Goal: Task Accomplishment & Management: Complete application form

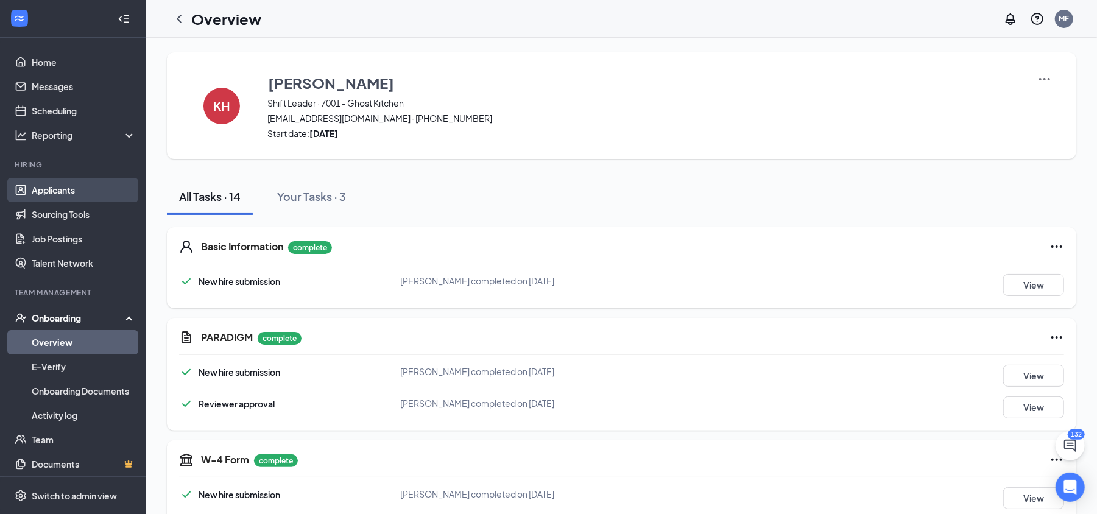
click at [43, 196] on link "Applicants" at bounding box center [84, 190] width 104 height 24
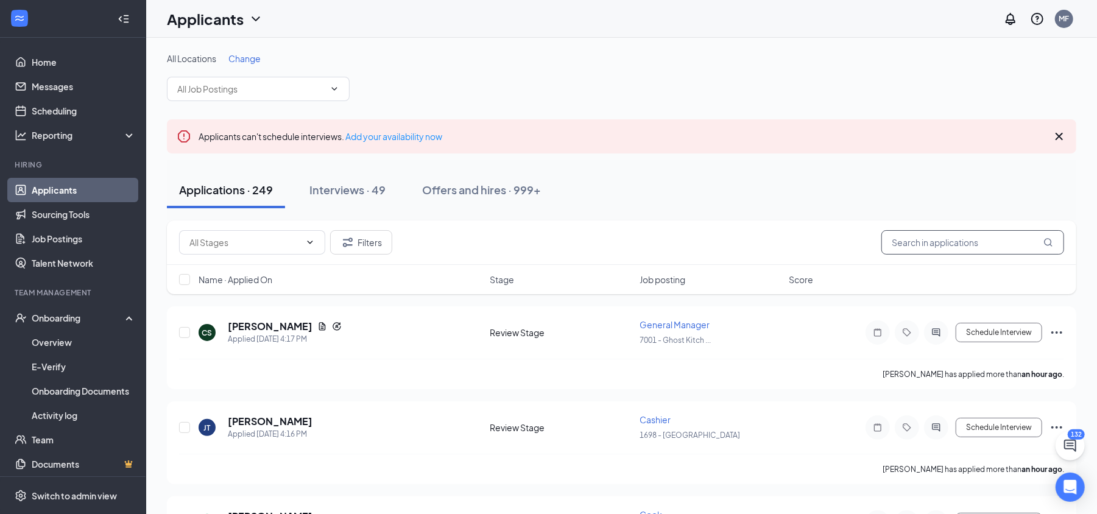
click at [900, 242] on input "text" at bounding box center [972, 242] width 183 height 24
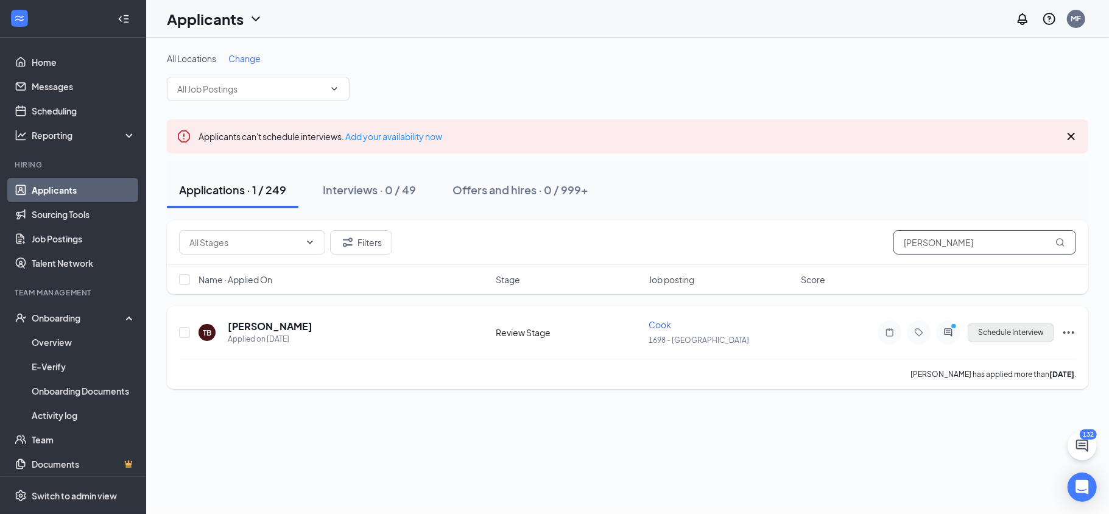
type input "[PERSON_NAME]"
click at [994, 329] on button "Schedule Interview" at bounding box center [1011, 332] width 86 height 19
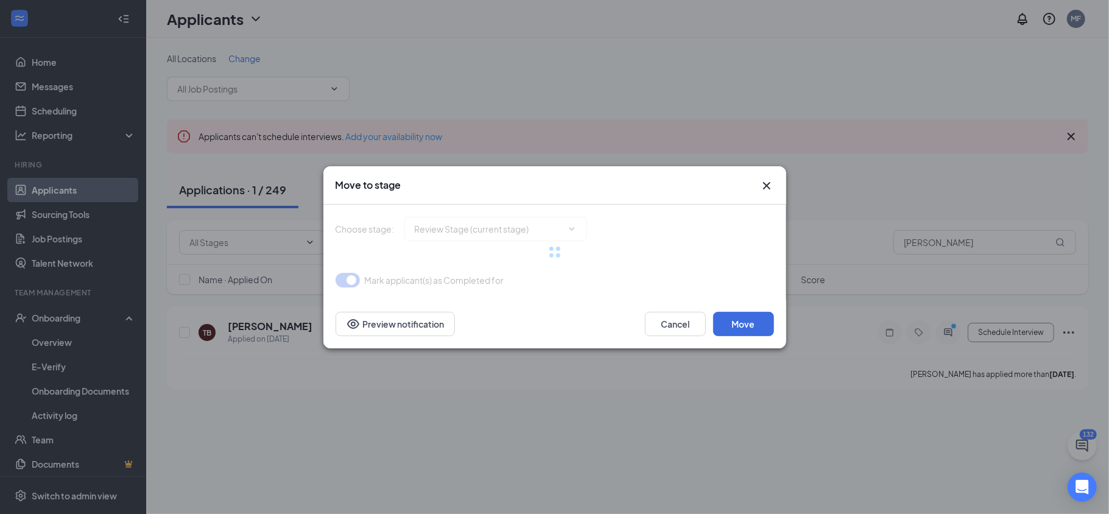
type input "Onsite Interview (next stage)"
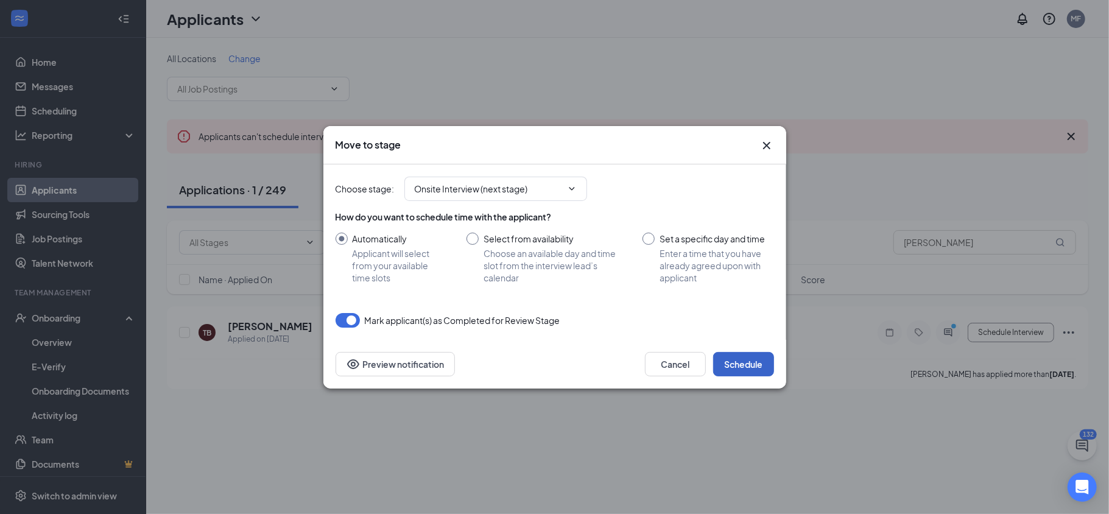
click at [729, 364] on button "Schedule" at bounding box center [743, 364] width 61 height 24
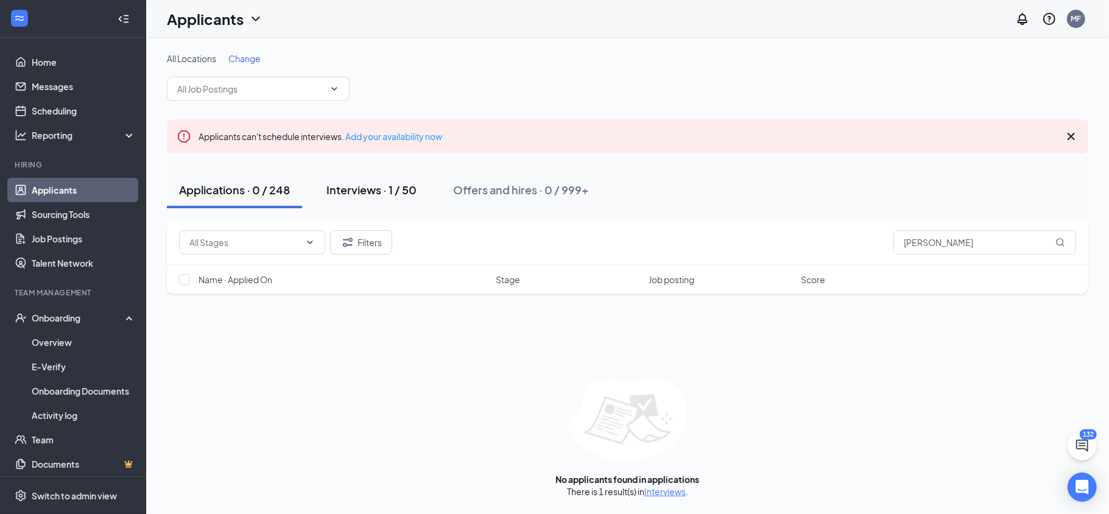
click at [393, 186] on div "Interviews · 1 / 50" at bounding box center [371, 189] width 90 height 15
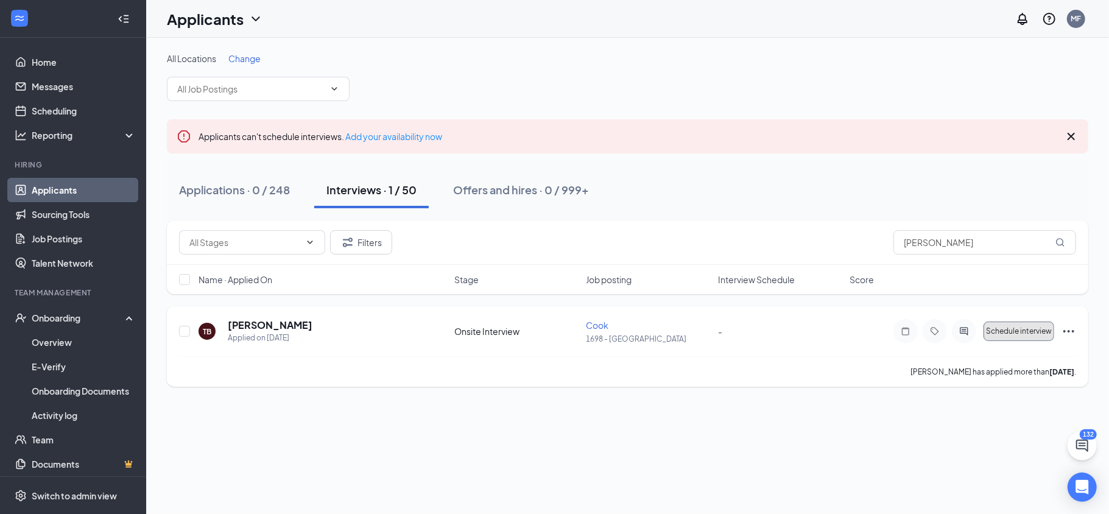
click at [1011, 333] on span "Schedule interview" at bounding box center [1019, 331] width 66 height 9
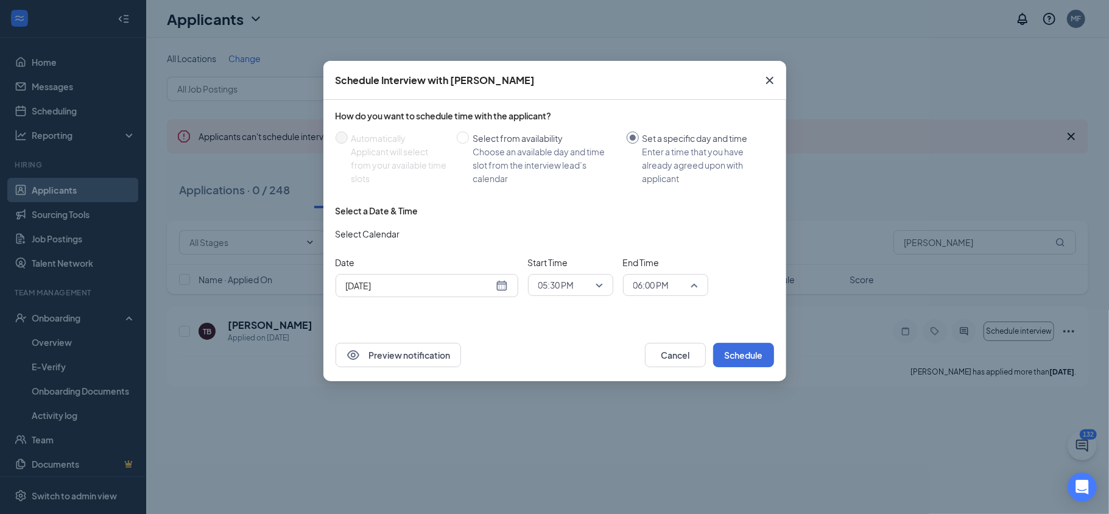
click at [696, 285] on span "06:00 PM" at bounding box center [665, 285] width 65 height 18
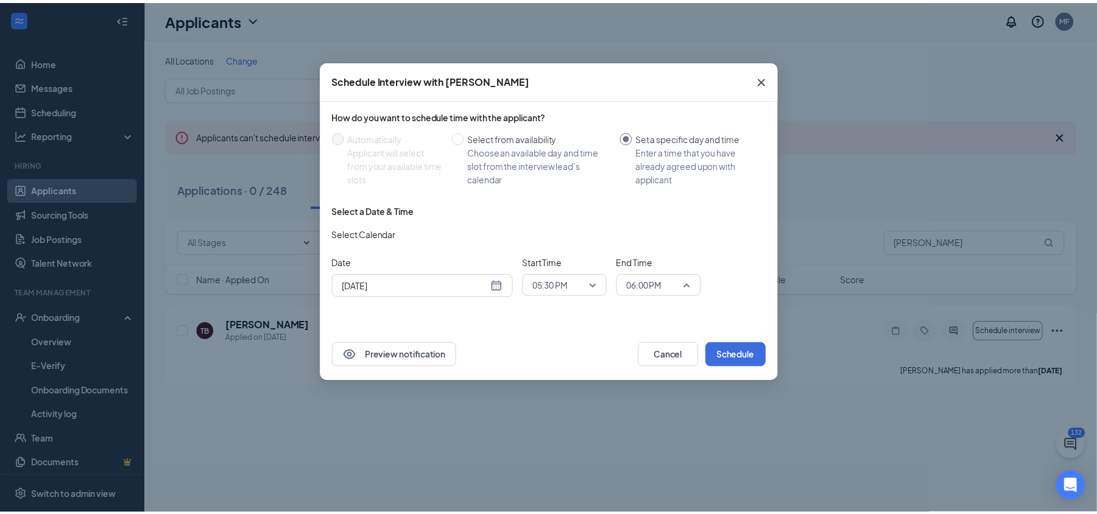
scroll to position [1890, 0]
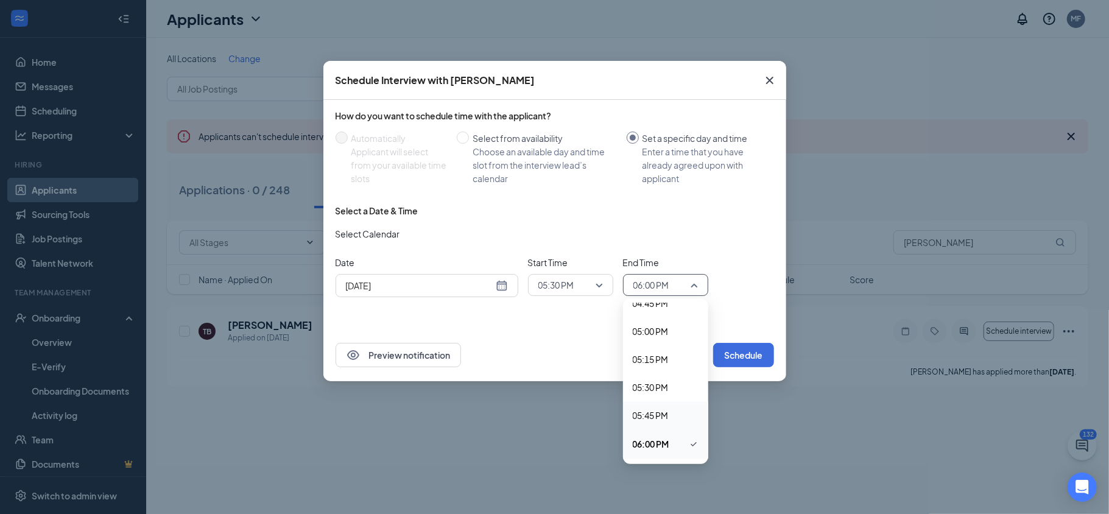
click at [661, 417] on span "05:45 PM" at bounding box center [651, 415] width 36 height 13
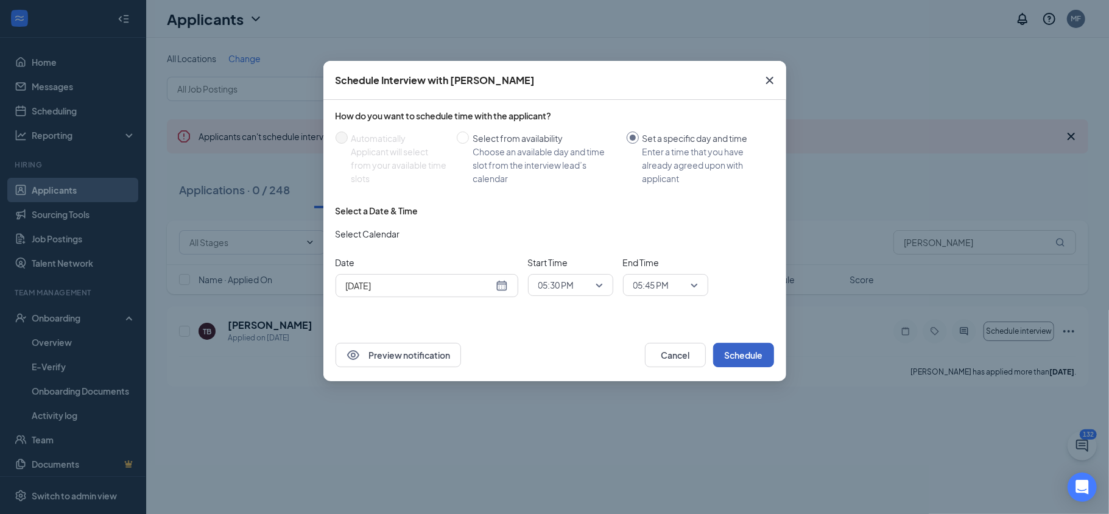
click at [763, 353] on button "Schedule" at bounding box center [743, 355] width 61 height 24
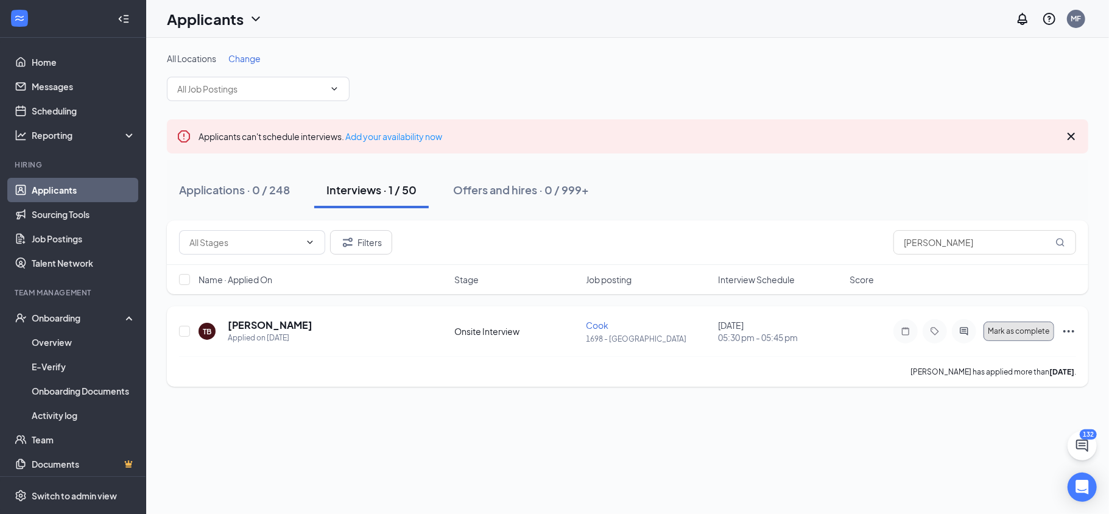
click at [993, 337] on button "Mark as complete" at bounding box center [1019, 331] width 71 height 19
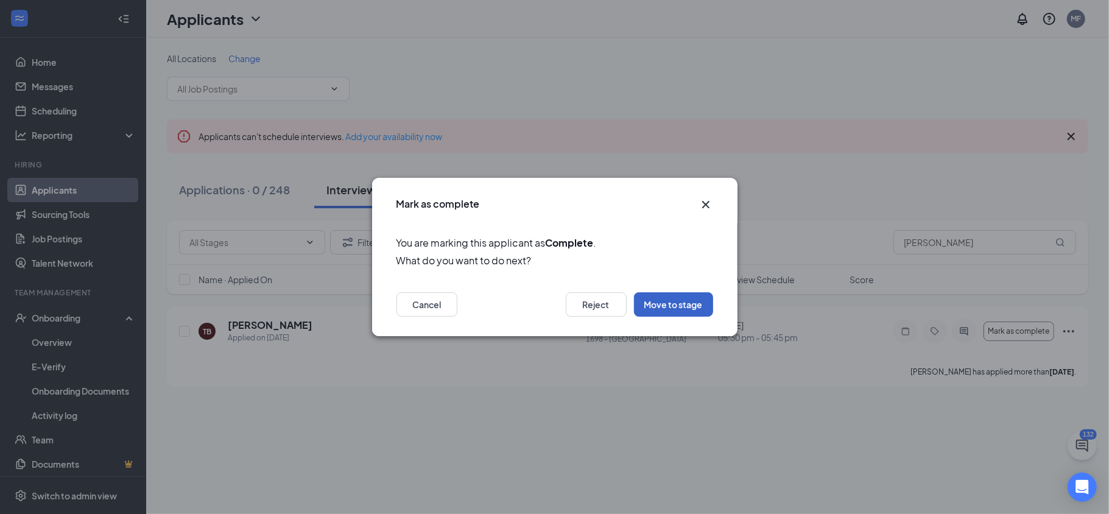
click at [675, 301] on button "Move to stage" at bounding box center [673, 304] width 79 height 24
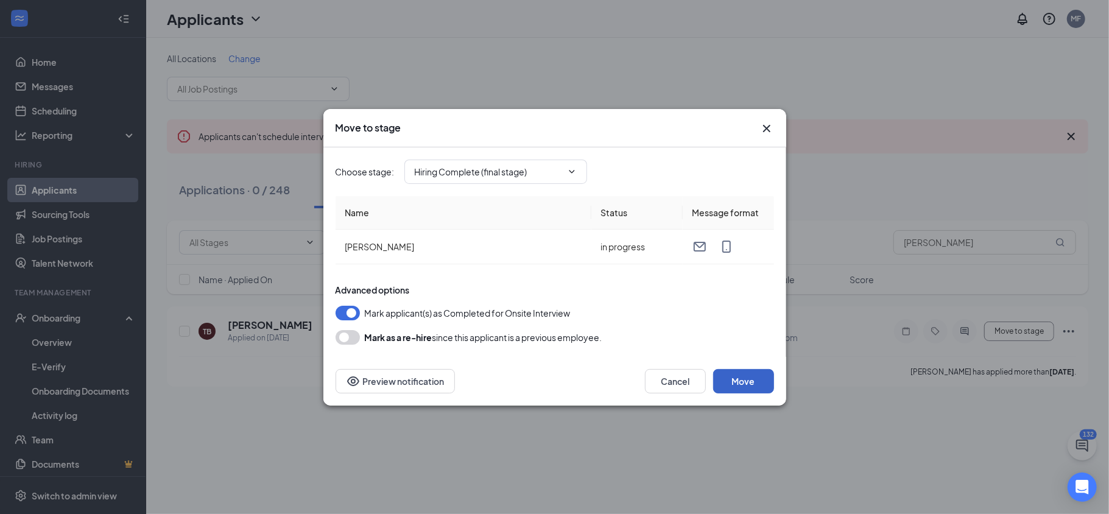
click at [761, 381] on button "Move" at bounding box center [743, 381] width 61 height 24
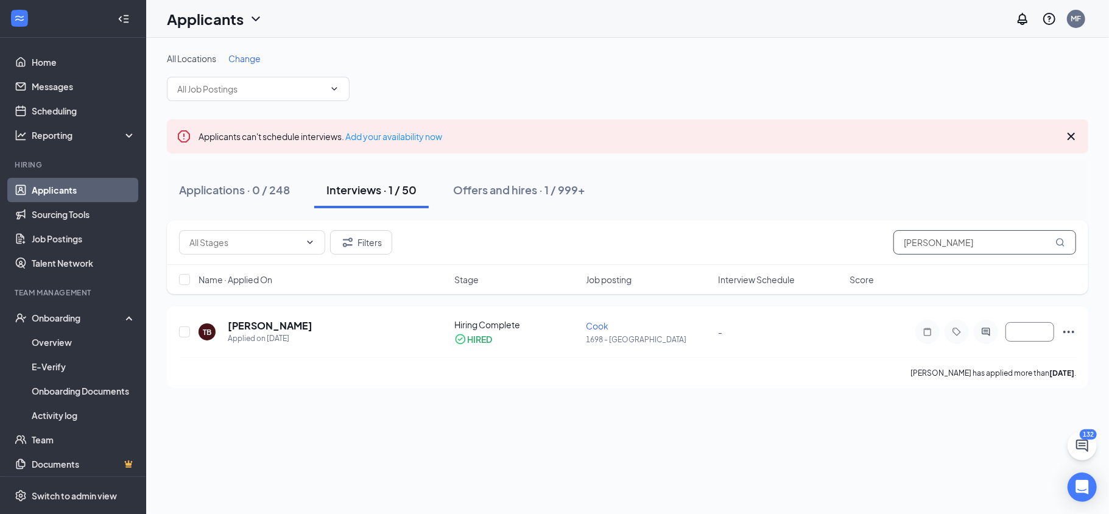
click at [942, 239] on input "[PERSON_NAME]" at bounding box center [984, 242] width 183 height 24
type input "T"
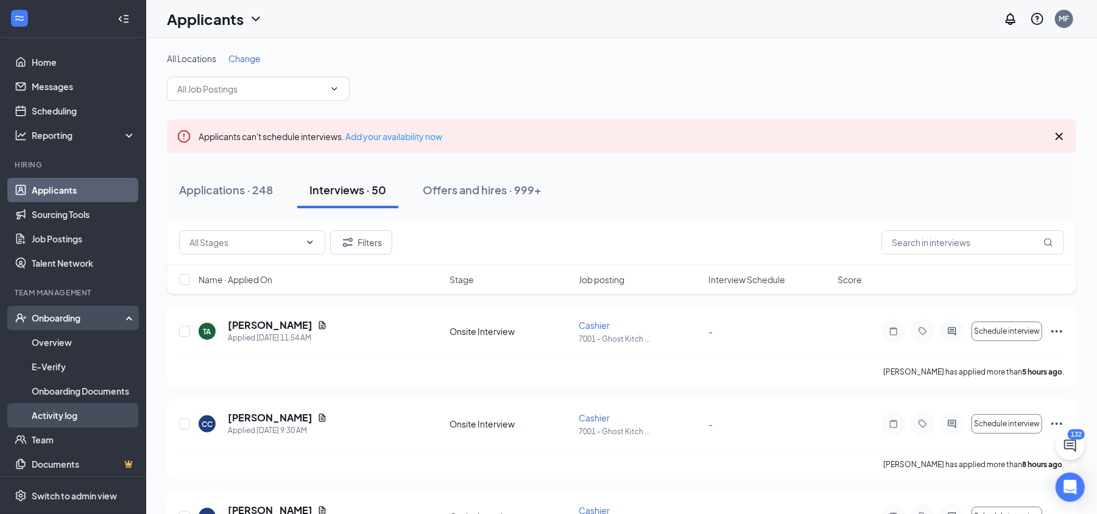
click at [62, 409] on link "Activity log" at bounding box center [84, 415] width 104 height 24
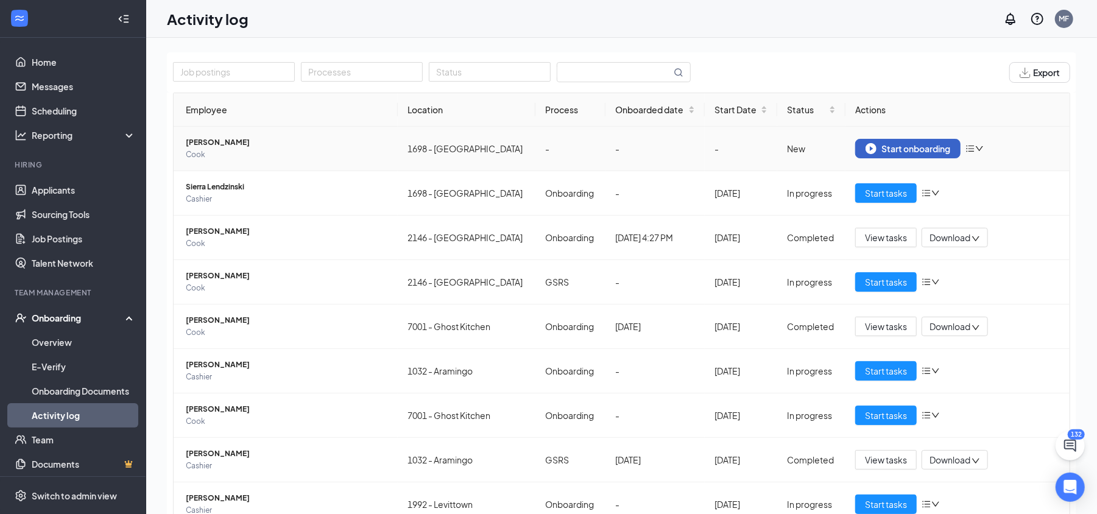
click at [934, 147] on div "Start onboarding" at bounding box center [907, 148] width 85 height 11
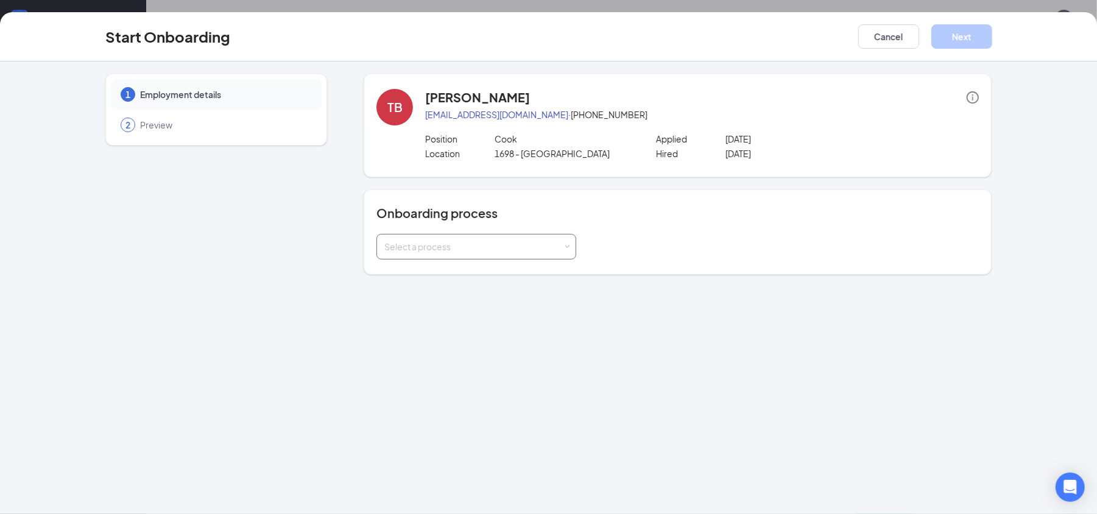
click at [541, 247] on div "Select a process" at bounding box center [473, 247] width 178 height 12
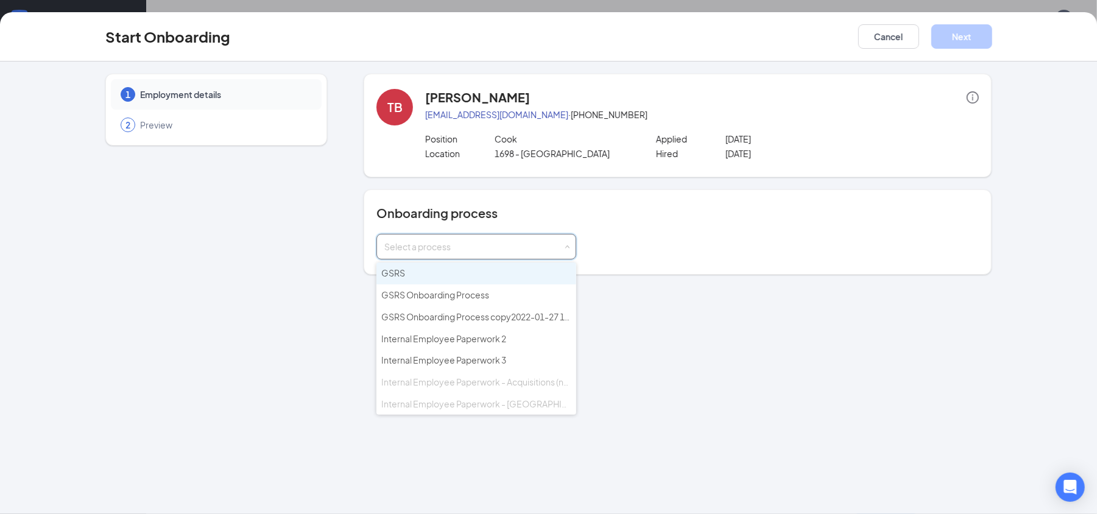
click at [541, 247] on input at bounding box center [476, 246] width 184 height 24
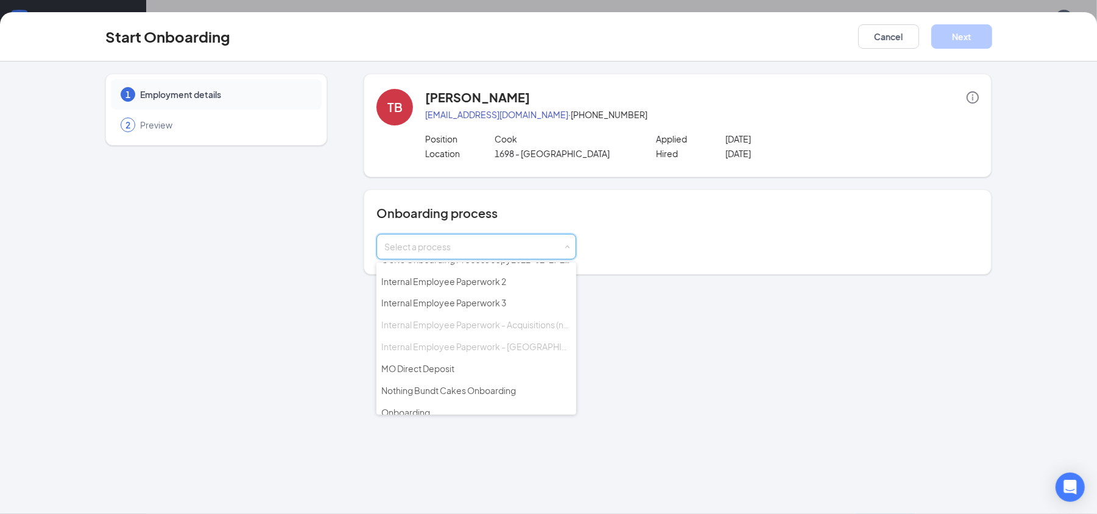
scroll to position [69, 0]
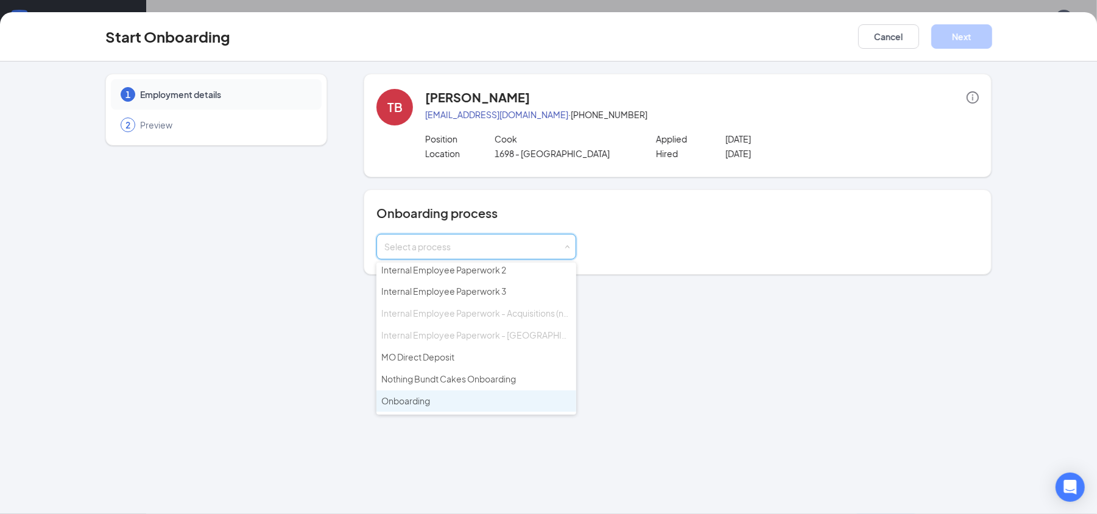
click at [431, 393] on li "Onboarding" at bounding box center [476, 401] width 200 height 22
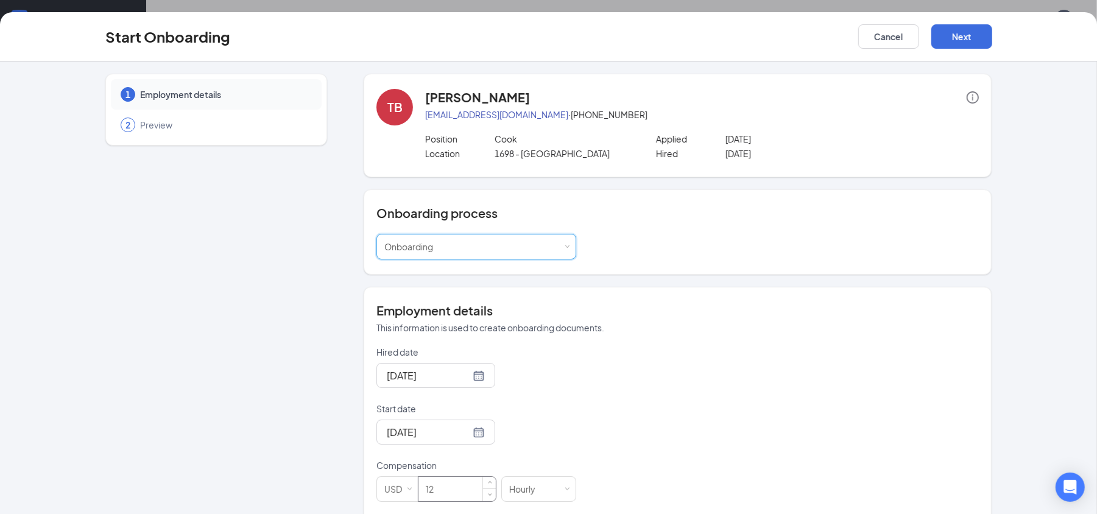
click at [439, 493] on input "12" at bounding box center [456, 489] width 77 height 24
type input "13"
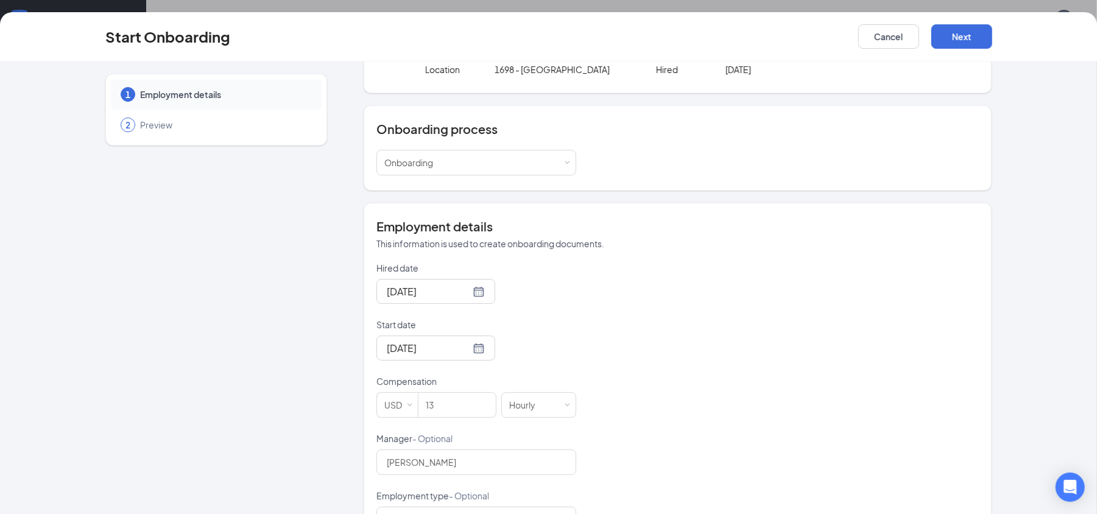
scroll to position [89, 0]
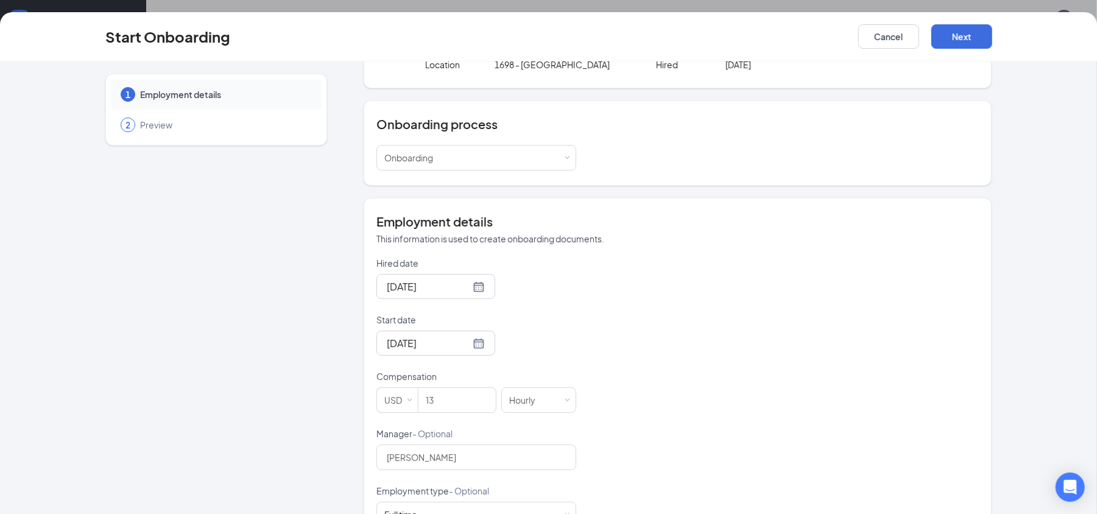
click at [531, 417] on form "Hired date [DATE] Start date [DATE] Compensation USD 13 Hourly Manager - Option…" at bounding box center [476, 427] width 200 height 341
click at [490, 448] on input "[PERSON_NAME]" at bounding box center [476, 458] width 200 height 26
type input "E"
type input "m"
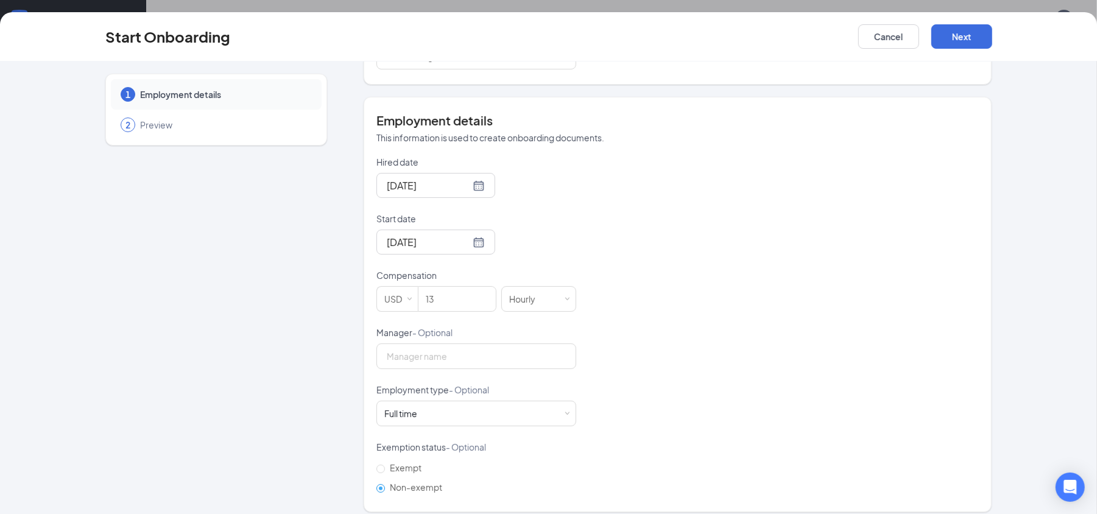
scroll to position [203, 0]
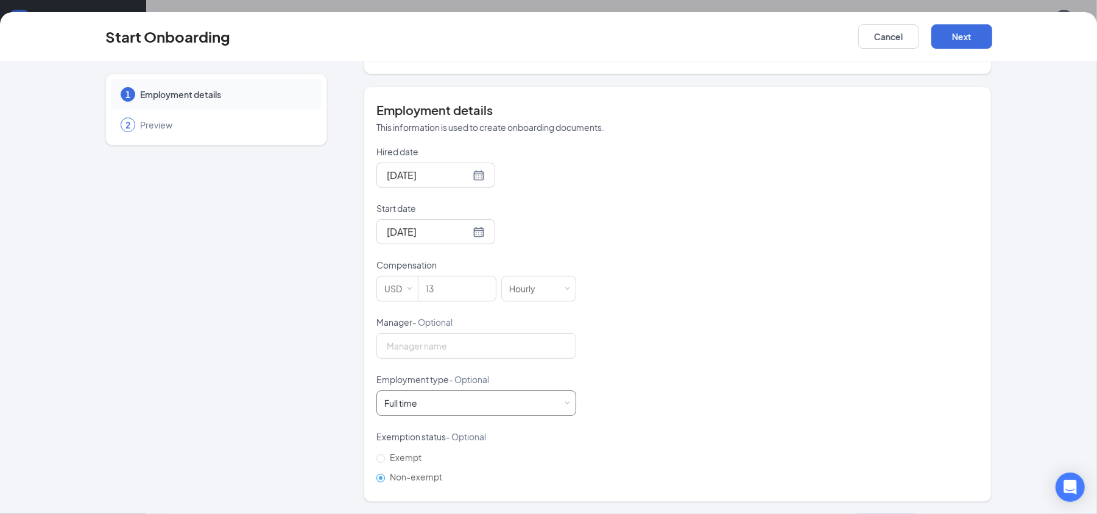
click at [548, 407] on div "Full time Works 30+ hours per week and is reasonably expected to work" at bounding box center [476, 403] width 184 height 24
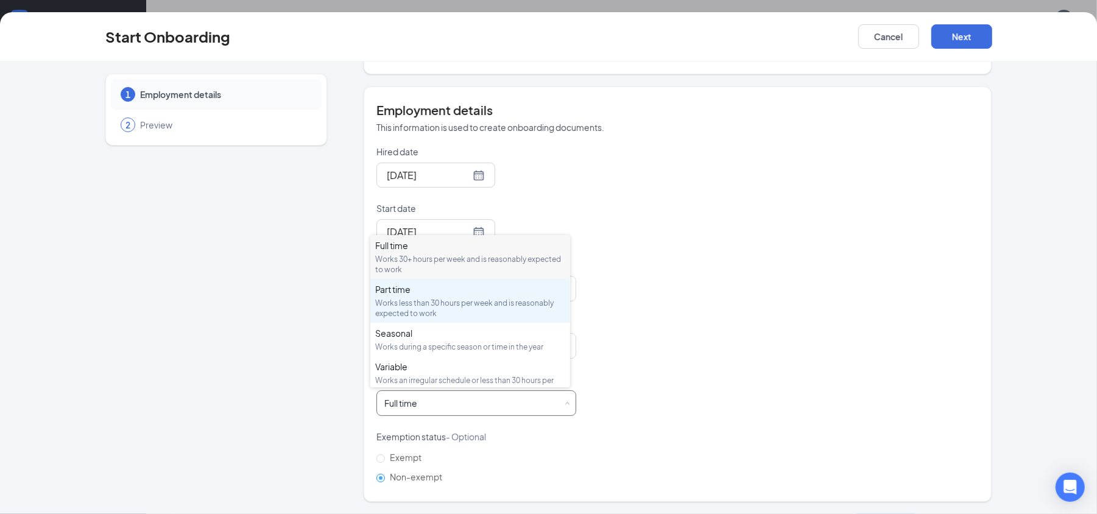
click at [405, 305] on div "Works less than 30 hours per week and is reasonably expected to work" at bounding box center [470, 308] width 190 height 21
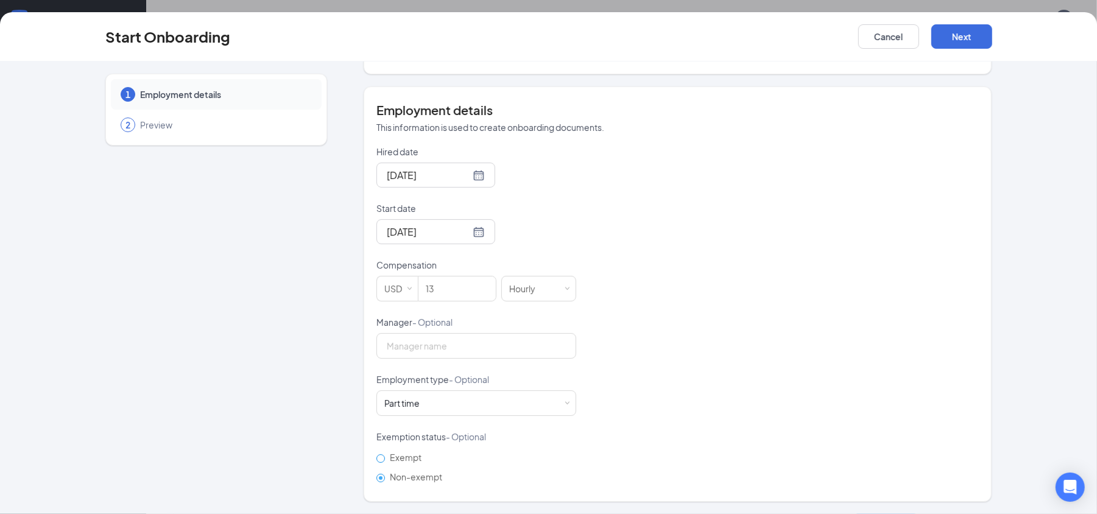
click at [376, 459] on input "Exempt" at bounding box center [380, 458] width 9 height 9
radio input "true"
radio input "false"
click at [951, 34] on button "Next" at bounding box center [961, 36] width 61 height 24
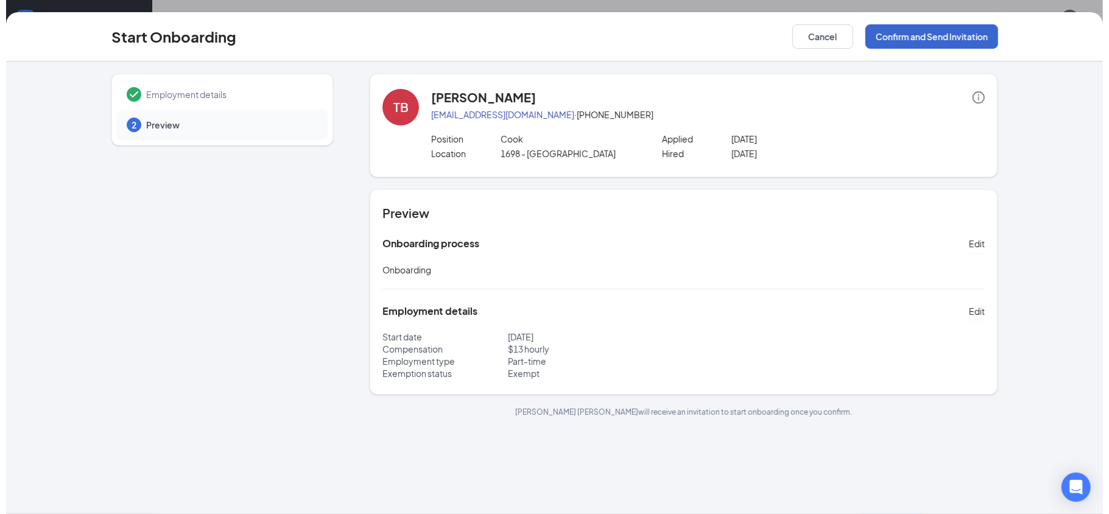
scroll to position [0, 0]
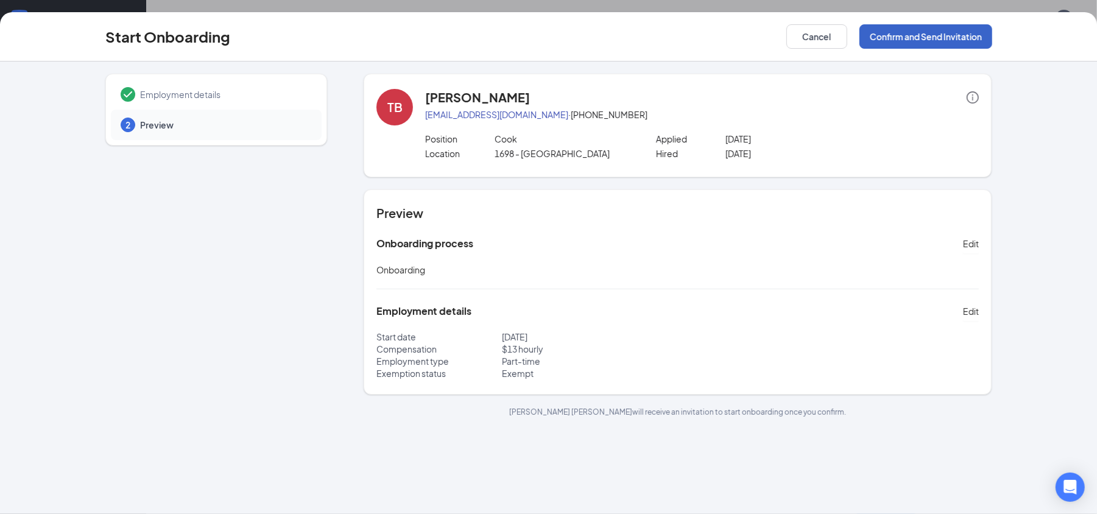
click at [910, 26] on button "Confirm and Send Invitation" at bounding box center [925, 36] width 133 height 24
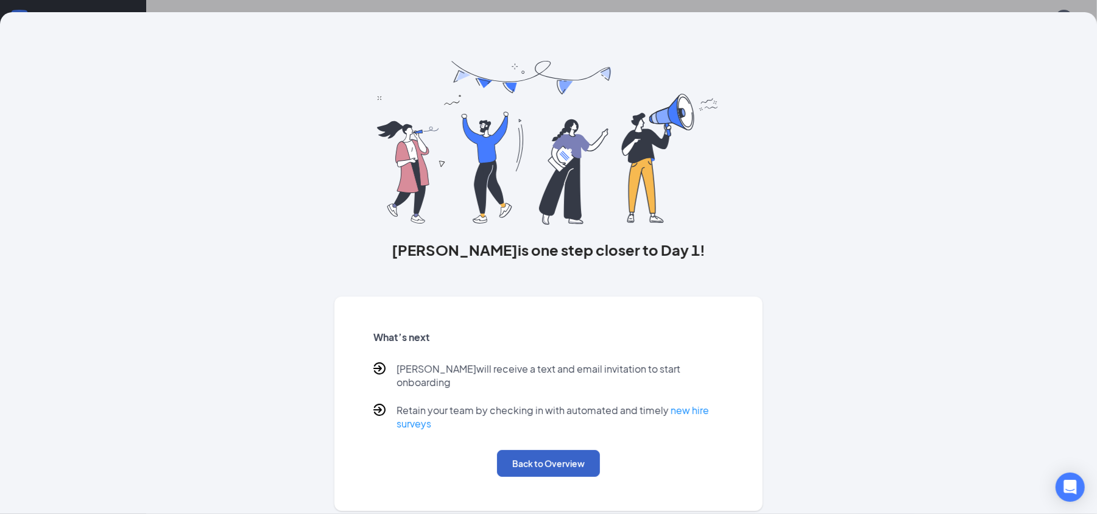
click at [554, 456] on button "Back to Overview" at bounding box center [548, 463] width 103 height 27
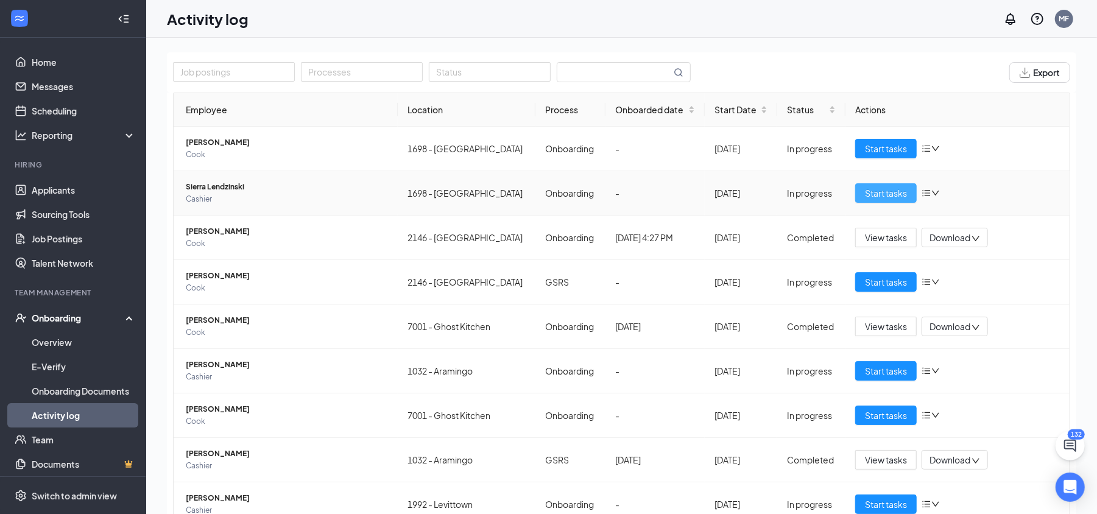
click at [883, 189] on span "Start tasks" at bounding box center [886, 192] width 42 height 13
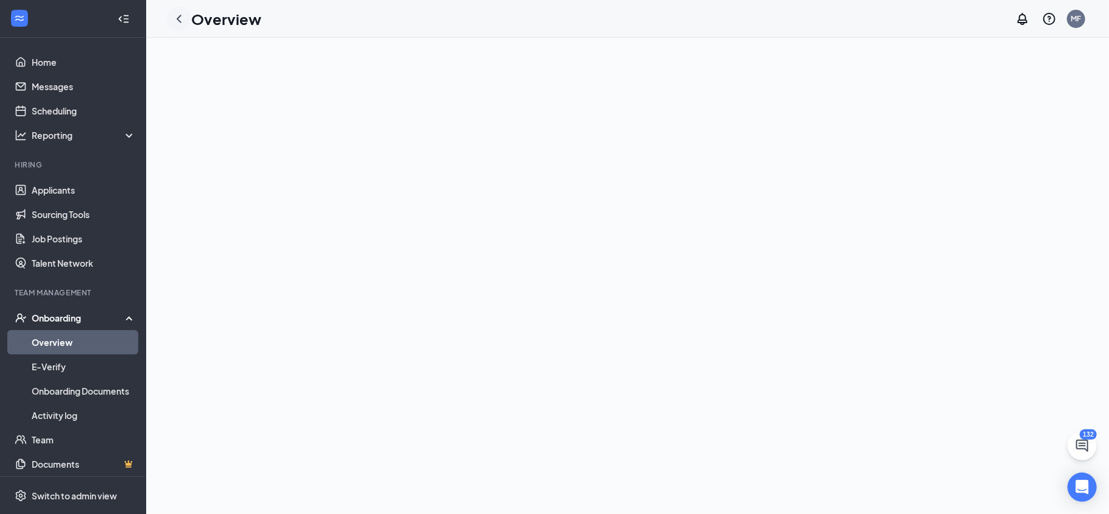
click at [188, 15] on div at bounding box center [179, 19] width 24 height 24
click at [61, 408] on link "Activity log" at bounding box center [84, 415] width 104 height 24
